Goal: Task Accomplishment & Management: Complete application form

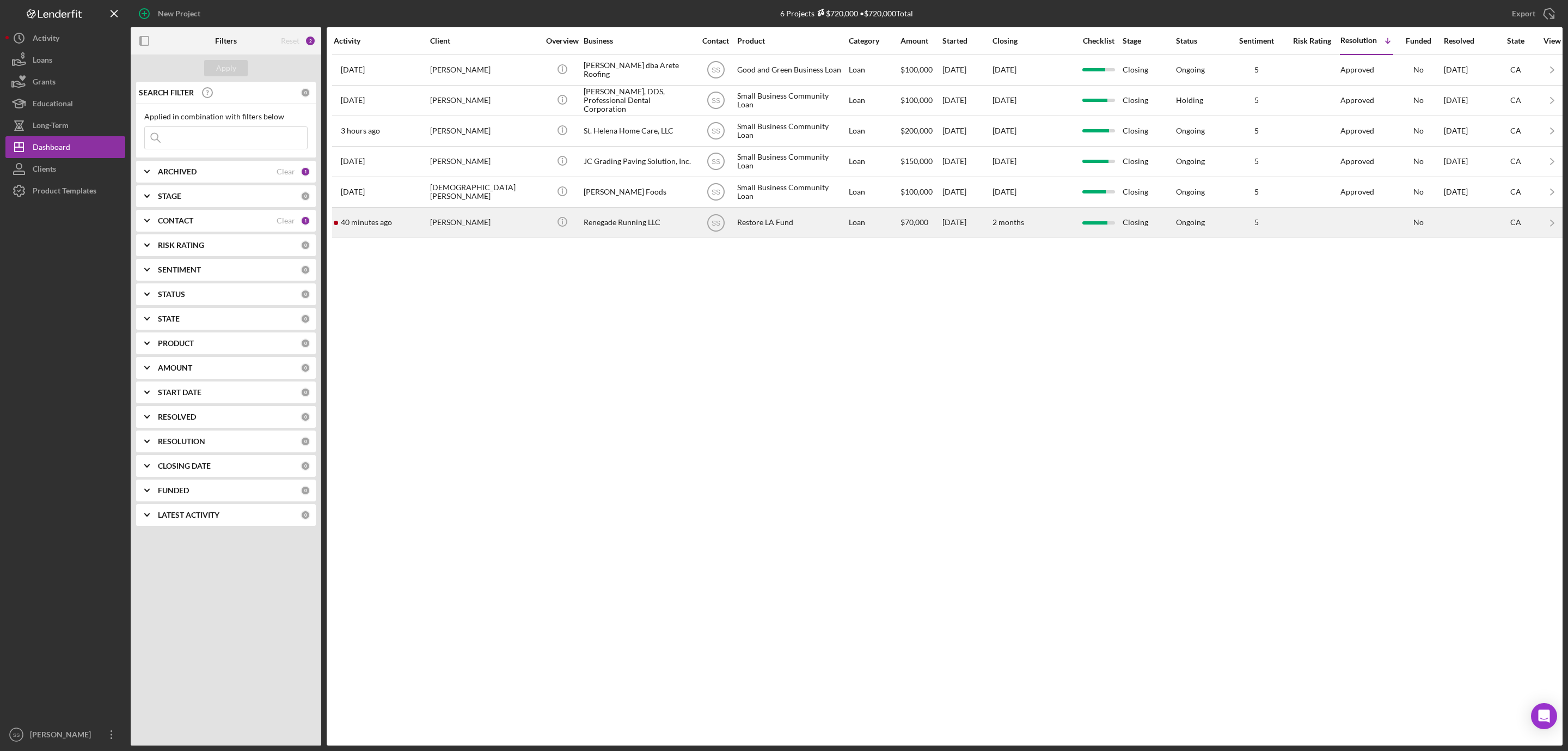
click at [446, 234] on div "Victor Diaz" at bounding box center [485, 222] width 109 height 29
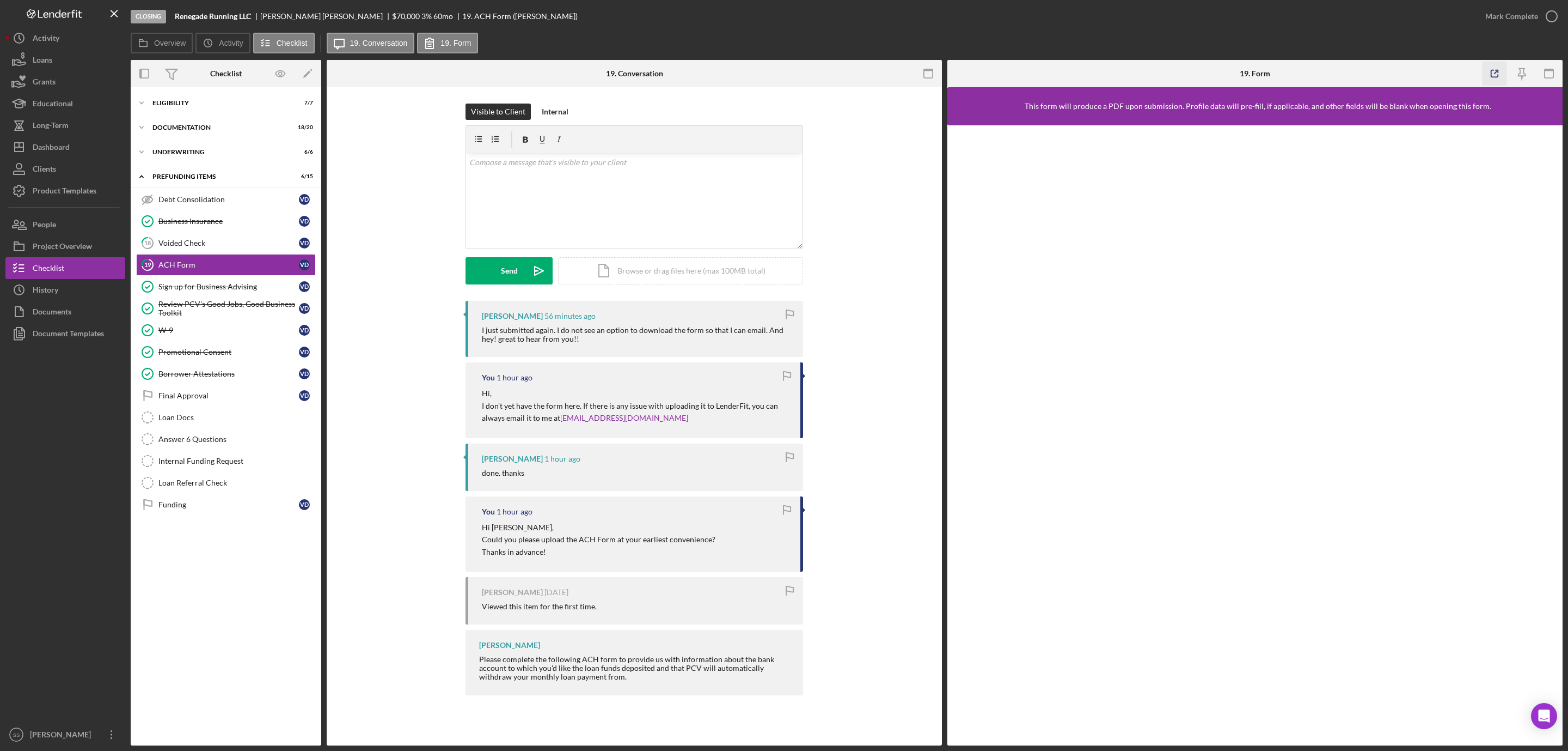
click at [1496, 72] on icon "button" at bounding box center [1495, 74] width 24 height 24
click at [1544, 714] on icon "Open Intercom Messenger" at bounding box center [1544, 716] width 13 height 14
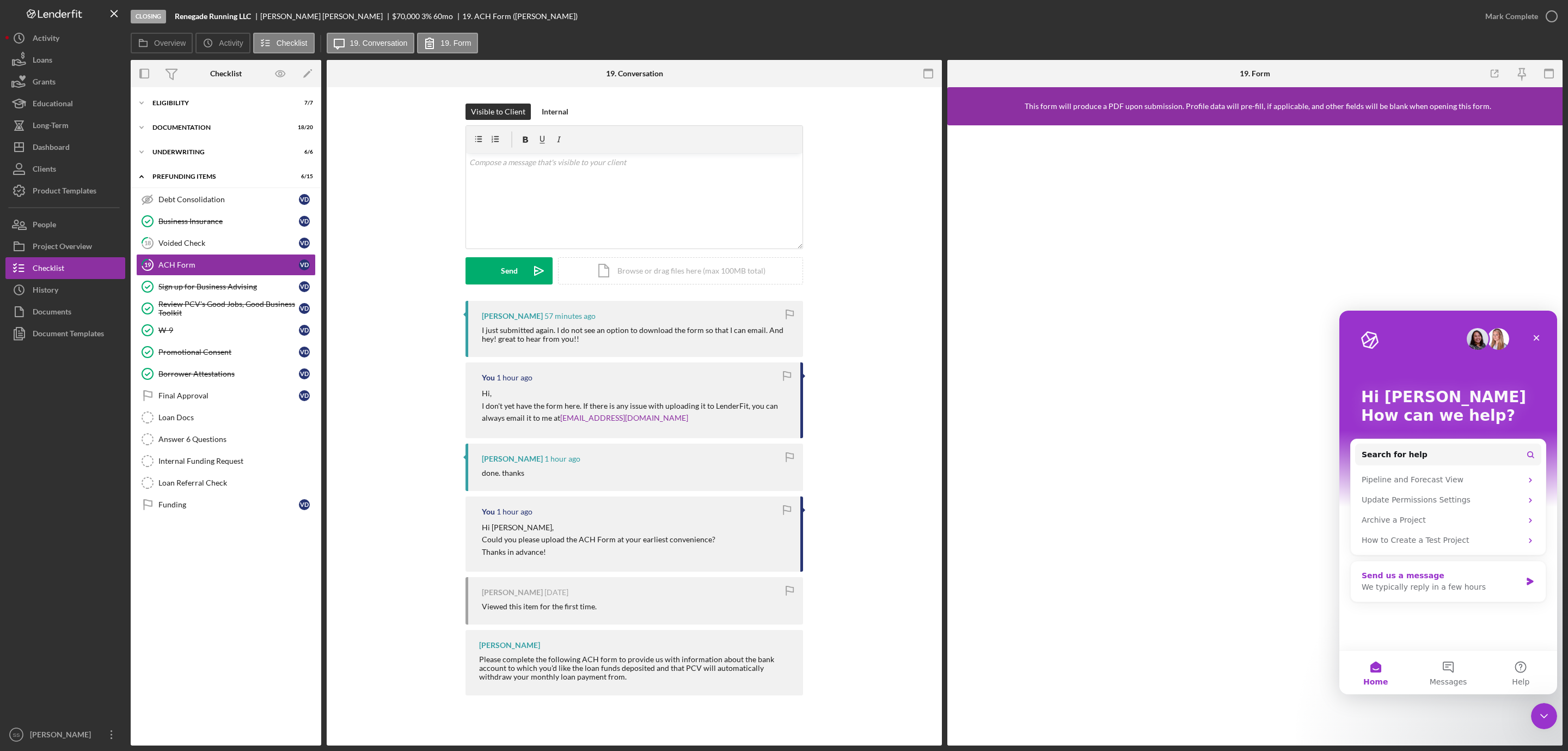
click at [1494, 588] on div "We typically reply in a few hours" at bounding box center [1441, 587] width 159 height 12
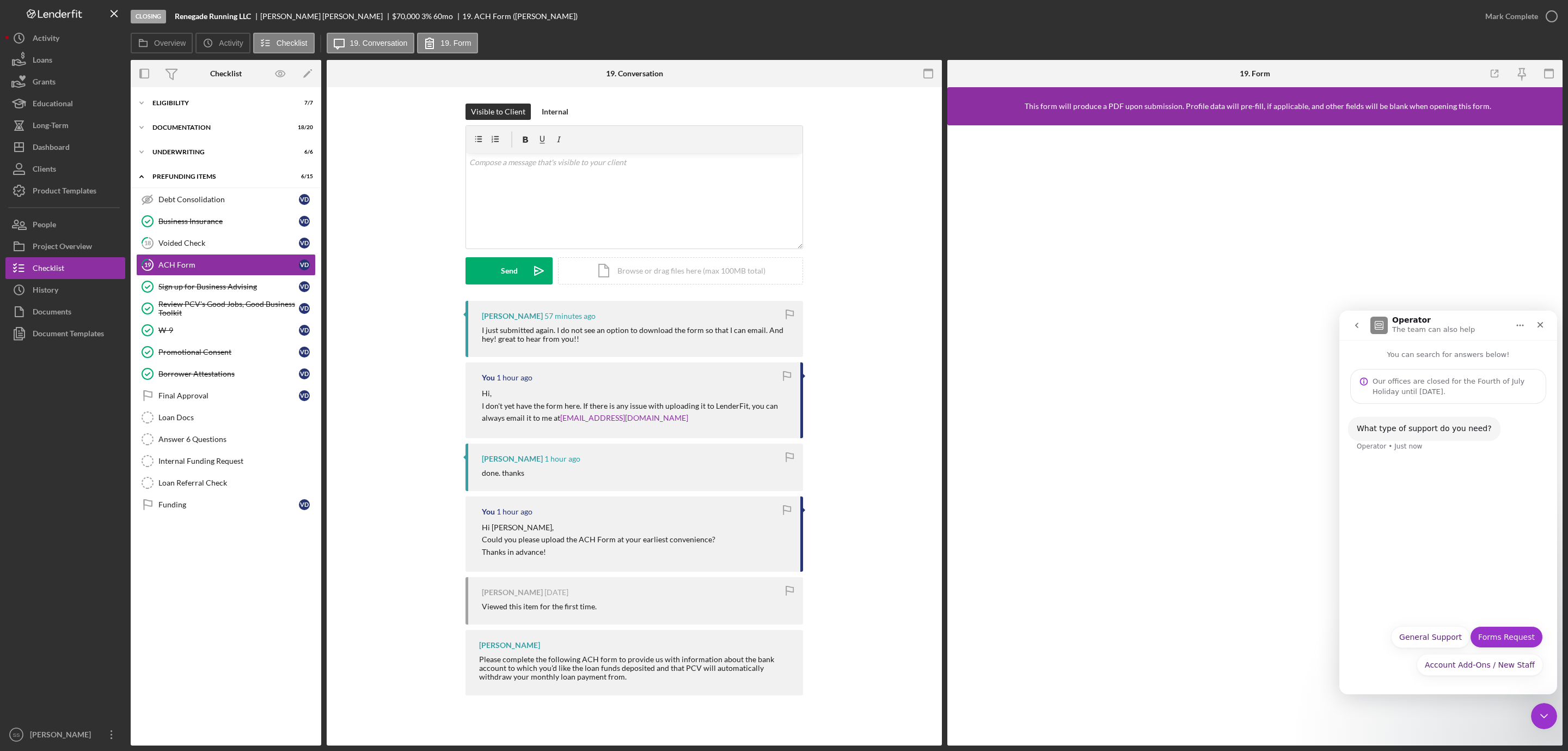
click at [1509, 637] on button "Forms Request" at bounding box center [1507, 637] width 73 height 22
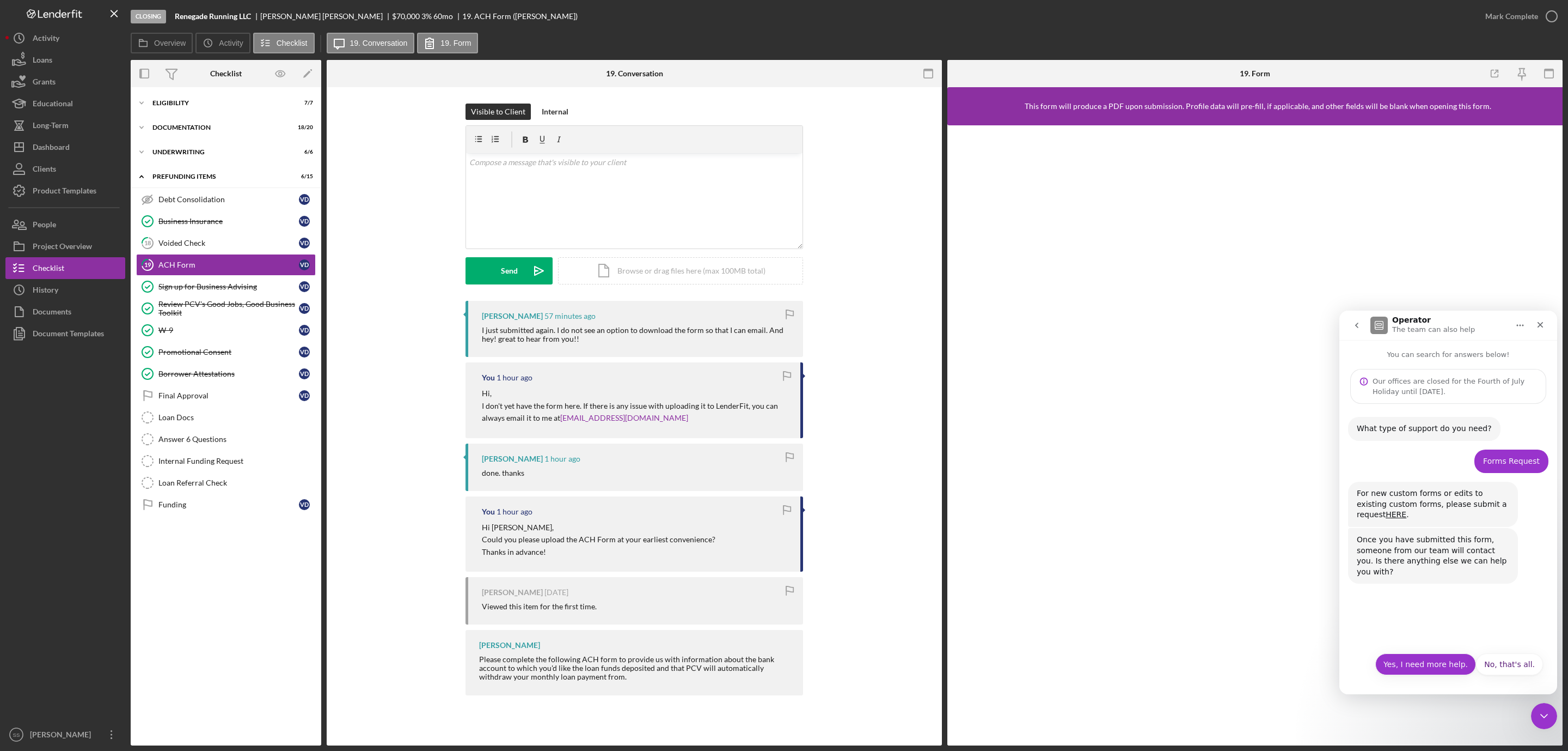
click at [1416, 667] on button "Yes, I need more help." at bounding box center [1425, 664] width 100 height 22
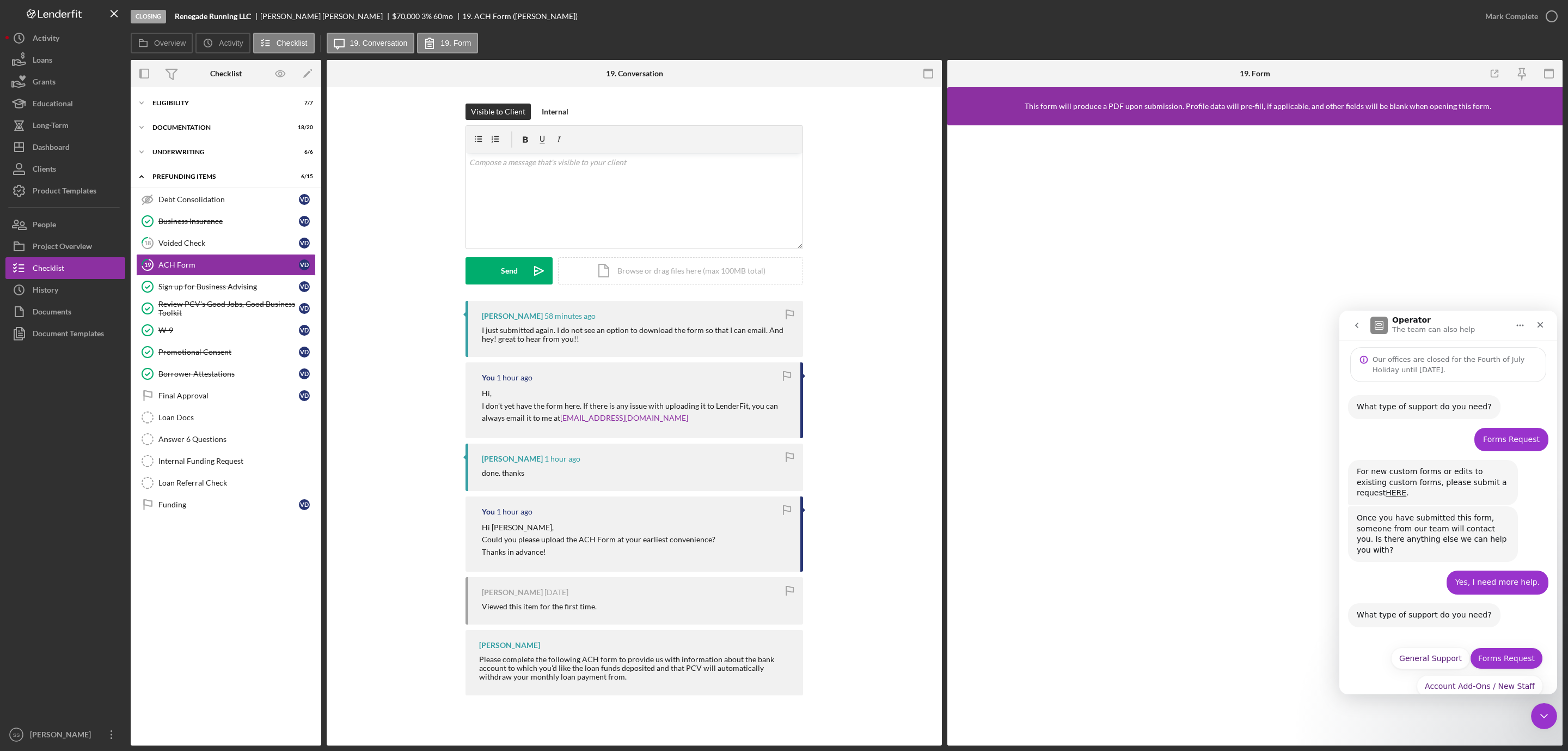
click at [1486, 647] on button "Forms Request" at bounding box center [1507, 658] width 73 height 22
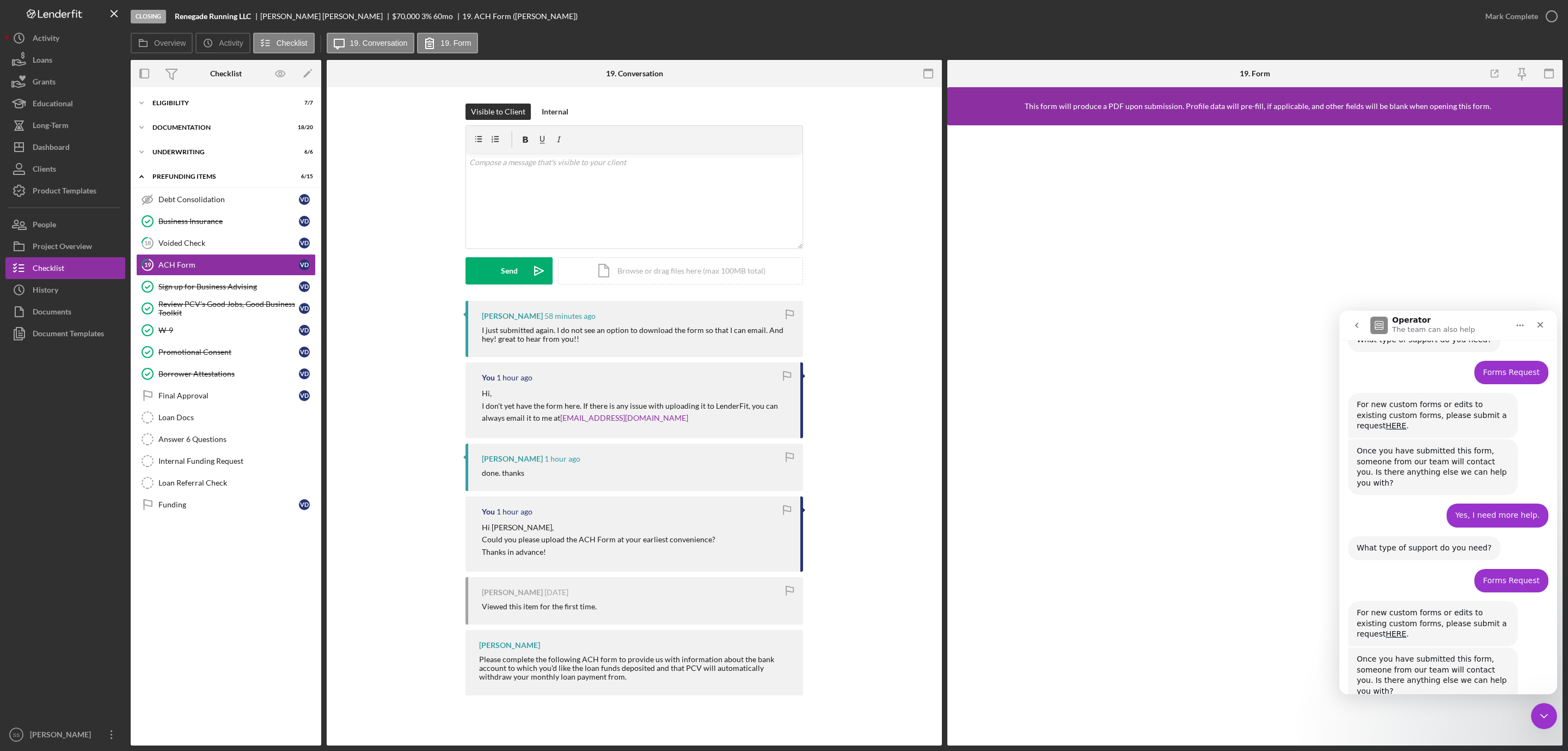
scroll to position [116, 0]
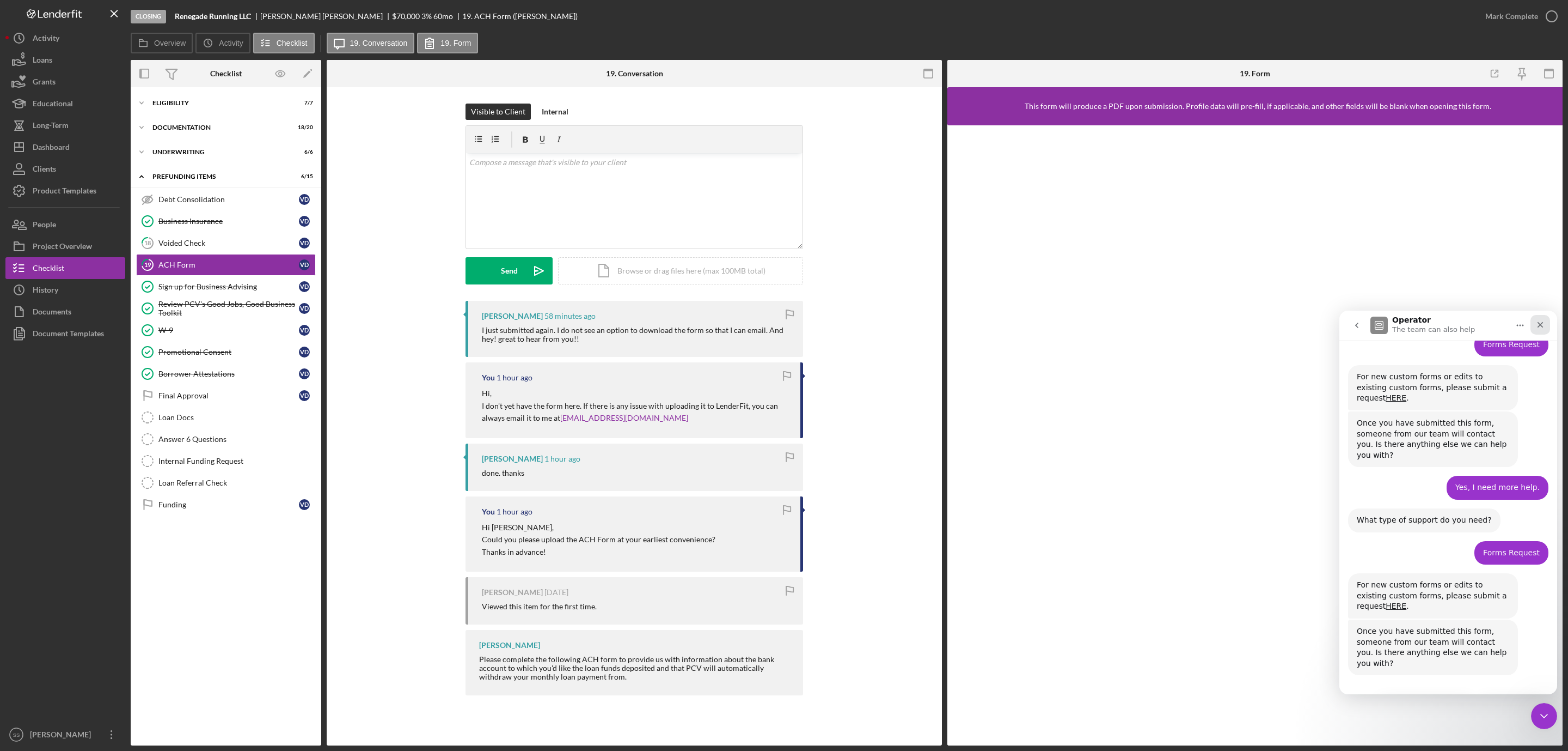
click at [1538, 325] on icon "Close" at bounding box center [1540, 325] width 9 height 9
